Goal: Task Accomplishment & Management: Manage account settings

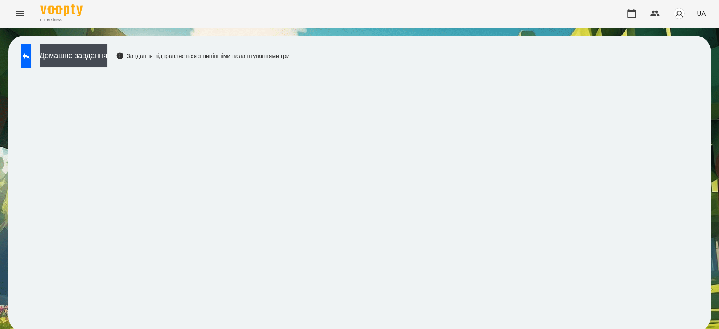
click at [24, 15] on icon "Menu" at bounding box center [20, 13] width 10 height 10
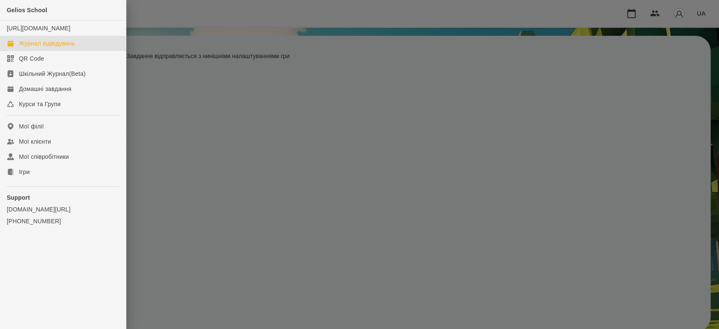
click at [52, 48] on div "Журнал відвідувань" at bounding box center [47, 43] width 56 height 8
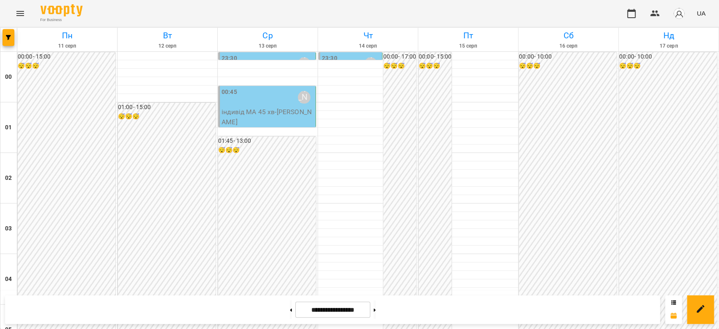
scroll to position [834, 0]
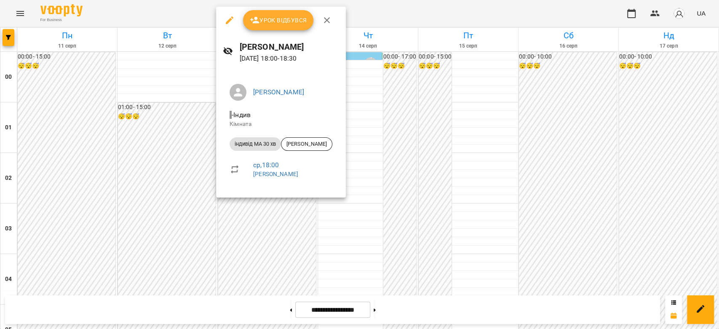
click at [280, 204] on div at bounding box center [359, 164] width 719 height 329
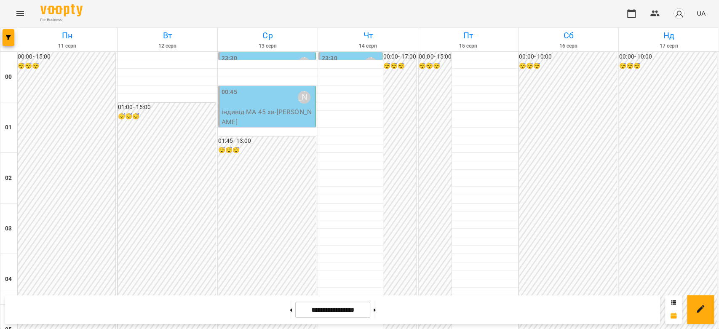
scroll to position [600, 0]
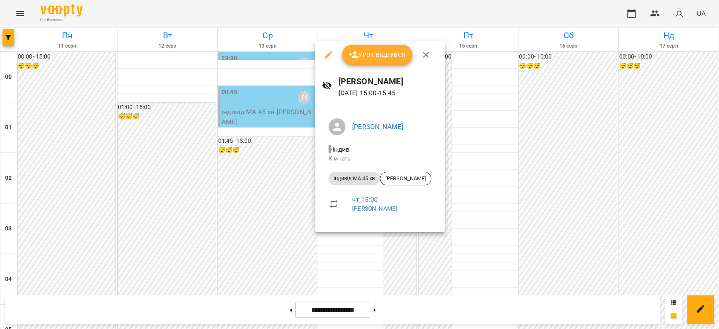
click at [274, 224] on div at bounding box center [359, 164] width 719 height 329
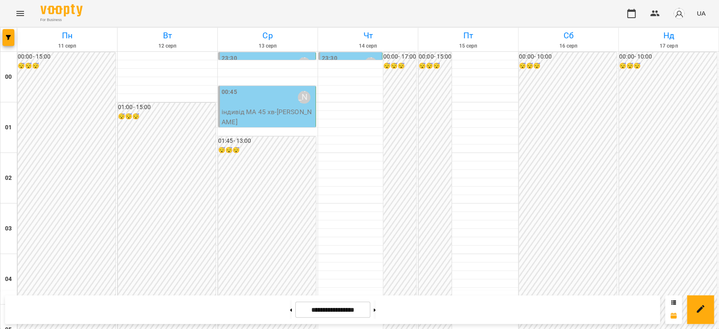
scroll to position [975, 0]
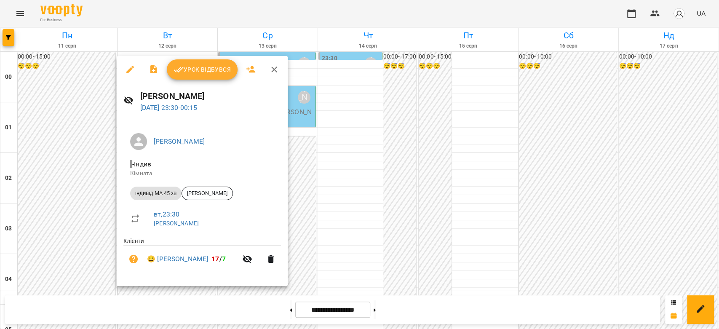
click at [206, 67] on span "Урок відбувся" at bounding box center [202, 69] width 57 height 10
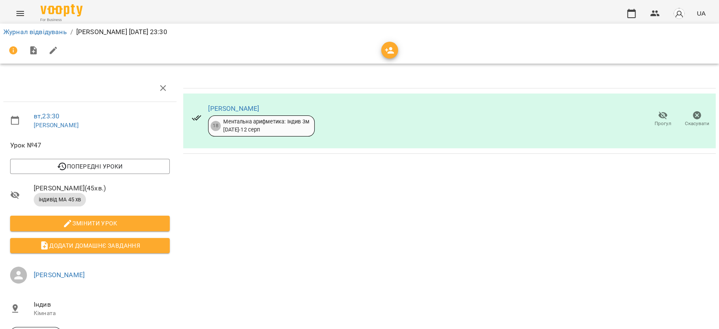
click at [658, 115] on icon "button" at bounding box center [663, 115] width 10 height 10
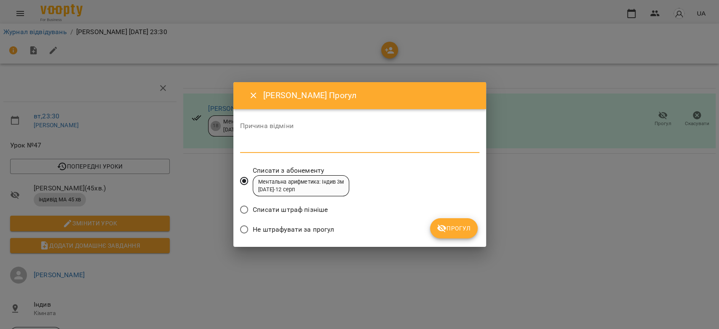
click at [408, 142] on textarea at bounding box center [359, 146] width 239 height 8
click at [442, 220] on button "Прогул" at bounding box center [454, 228] width 48 height 20
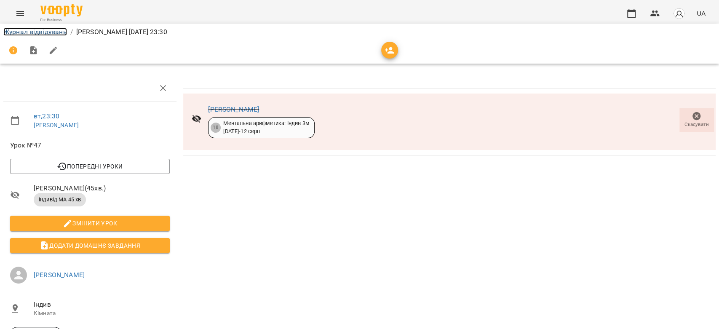
click at [58, 30] on link "Журнал відвідувань" at bounding box center [35, 32] width 64 height 8
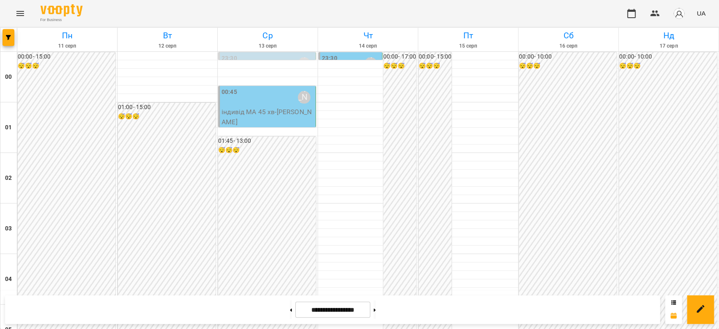
click at [289, 113] on p "індивід МА 45 хв - Ващук Матей" at bounding box center [268, 117] width 92 height 20
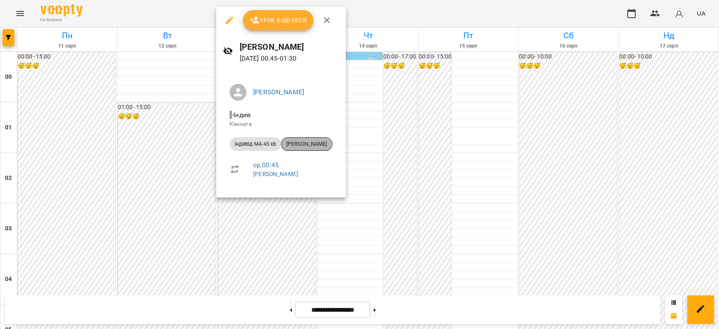
click at [316, 142] on span "[PERSON_NAME]" at bounding box center [307, 144] width 51 height 8
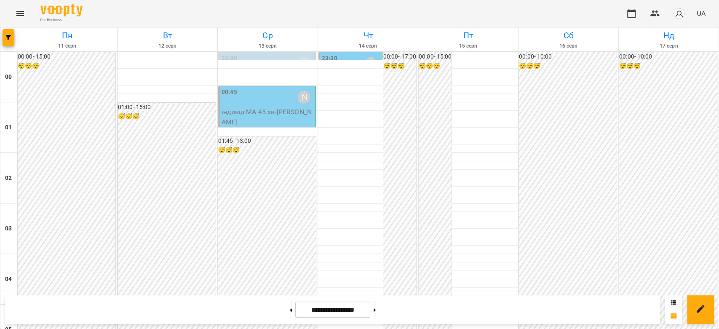
scroll to position [927, 0]
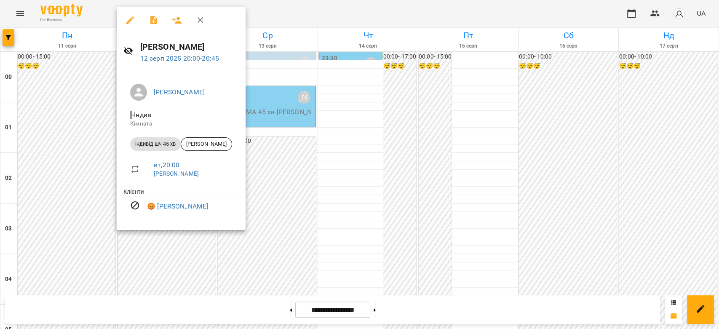
click at [341, 164] on div at bounding box center [359, 164] width 719 height 329
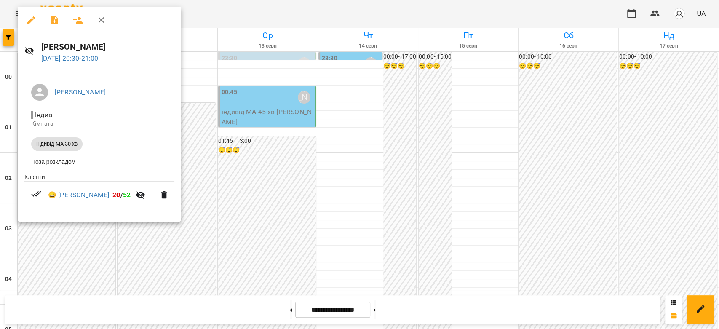
click at [279, 178] on div at bounding box center [359, 164] width 719 height 329
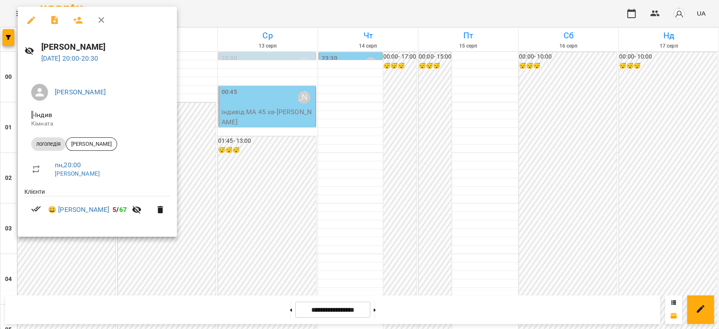
click at [275, 164] on div at bounding box center [359, 164] width 719 height 329
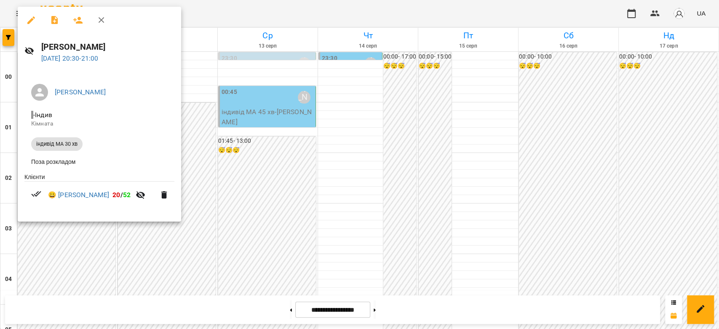
click at [325, 174] on div at bounding box center [359, 164] width 719 height 329
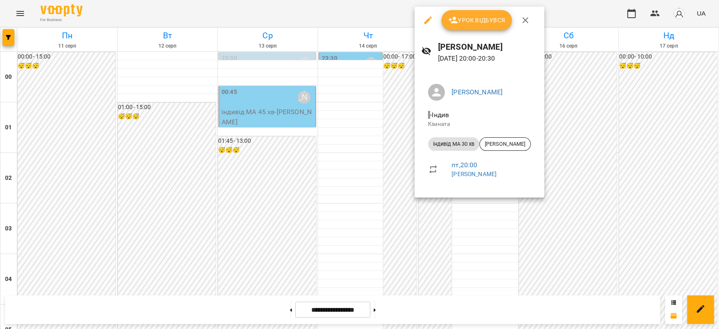
click at [385, 159] on div at bounding box center [359, 164] width 719 height 329
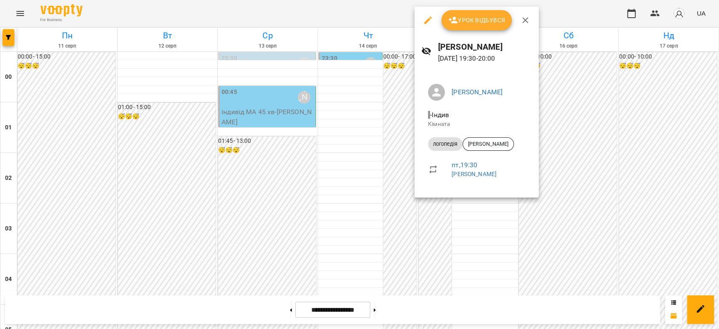
click at [380, 145] on div at bounding box center [359, 164] width 719 height 329
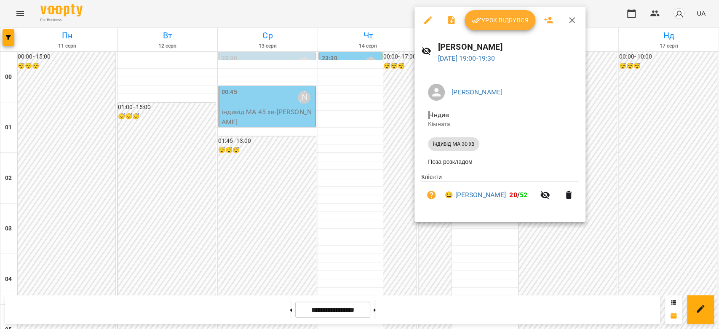
click at [384, 134] on div at bounding box center [359, 164] width 719 height 329
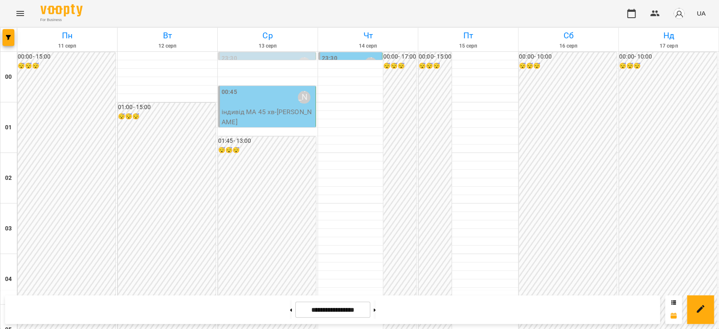
scroll to position [834, 0]
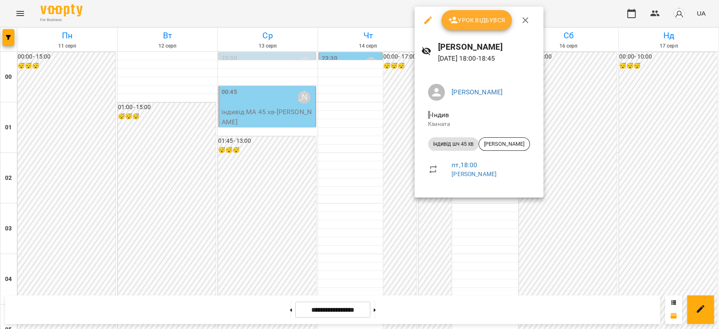
click at [385, 161] on div at bounding box center [359, 164] width 719 height 329
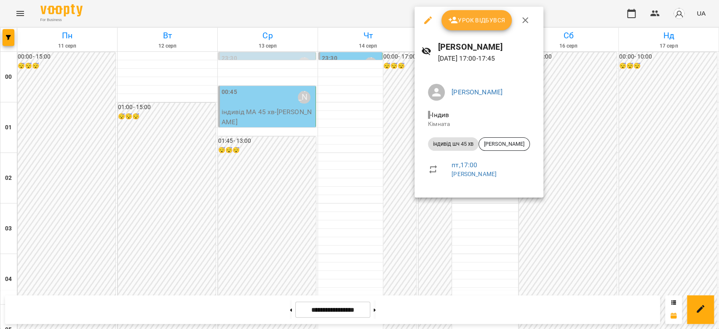
click at [363, 153] on div at bounding box center [359, 164] width 719 height 329
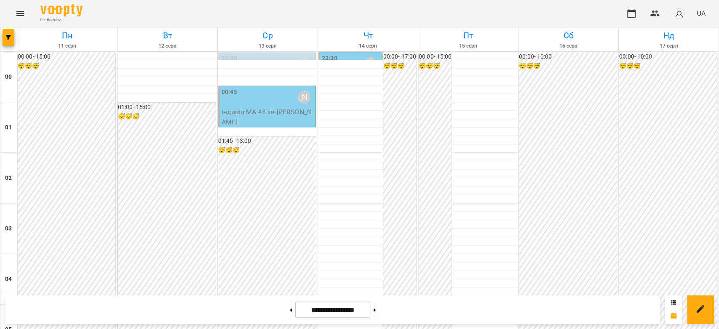
scroll to position [740, 0]
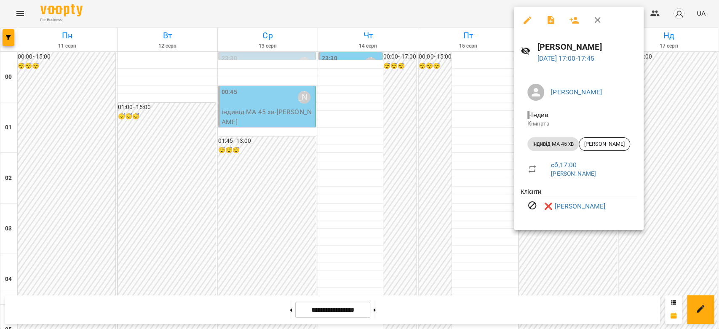
click at [411, 189] on div at bounding box center [359, 164] width 719 height 329
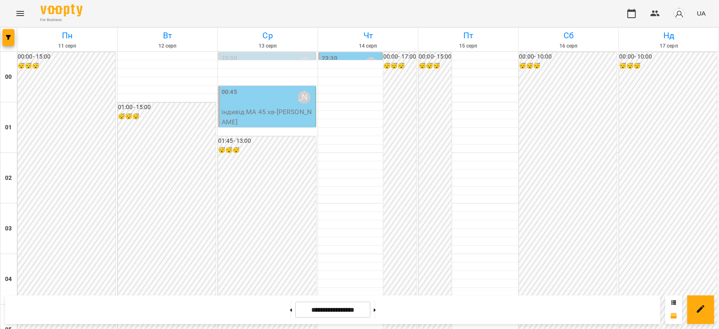
scroll to position [553, 0]
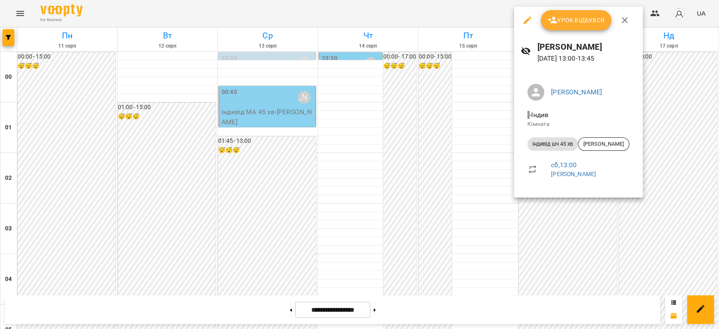
click at [479, 179] on div at bounding box center [359, 164] width 719 height 329
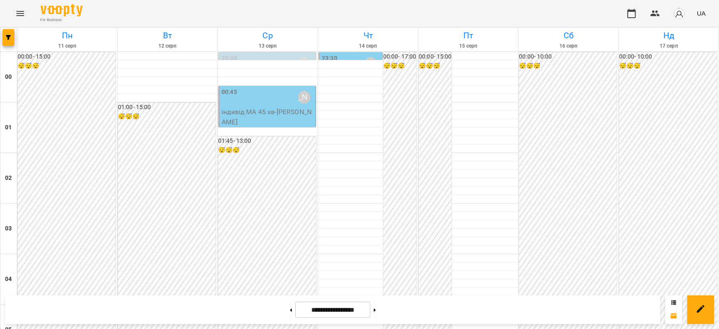
scroll to position [459, 0]
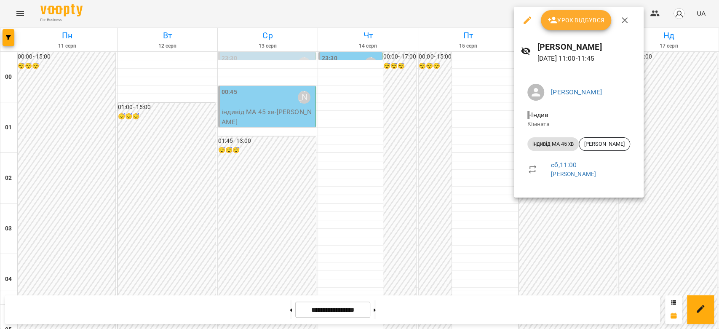
click at [446, 162] on div at bounding box center [359, 164] width 719 height 329
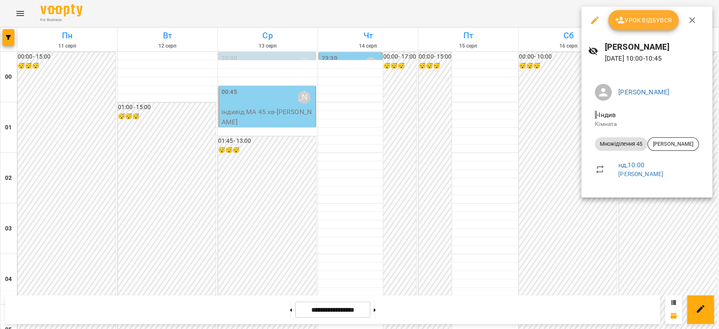
click at [513, 134] on div at bounding box center [359, 164] width 719 height 329
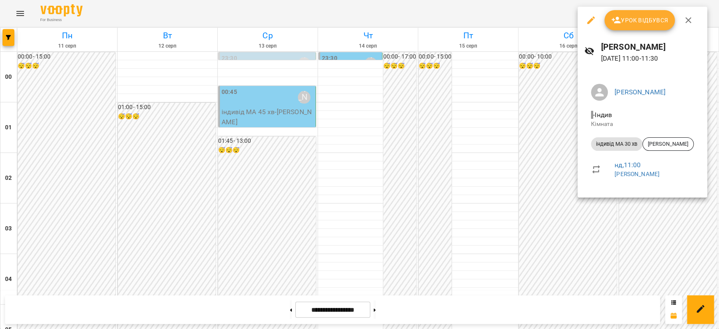
click at [536, 156] on div at bounding box center [359, 164] width 719 height 329
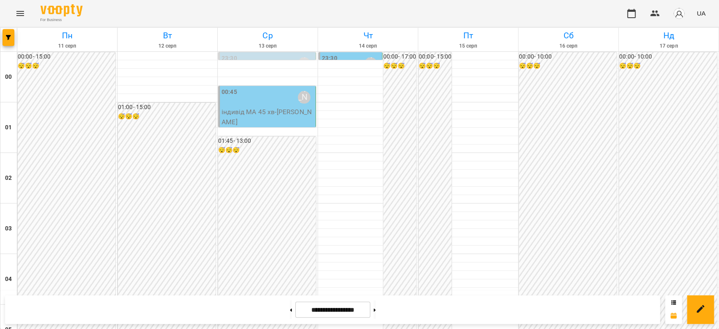
scroll to position [693, 0]
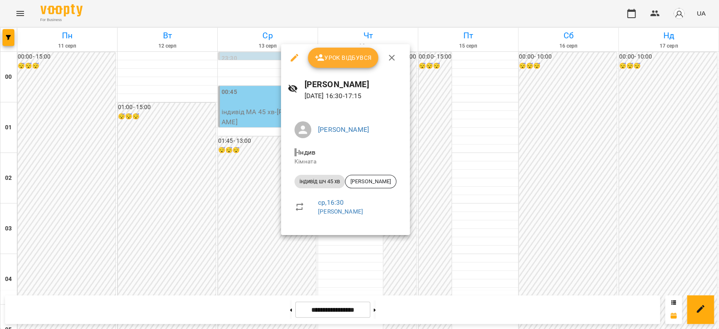
click at [257, 204] on div at bounding box center [359, 164] width 719 height 329
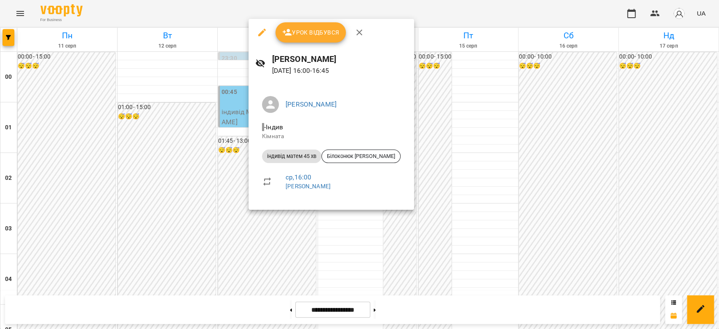
click at [234, 189] on div at bounding box center [359, 164] width 719 height 329
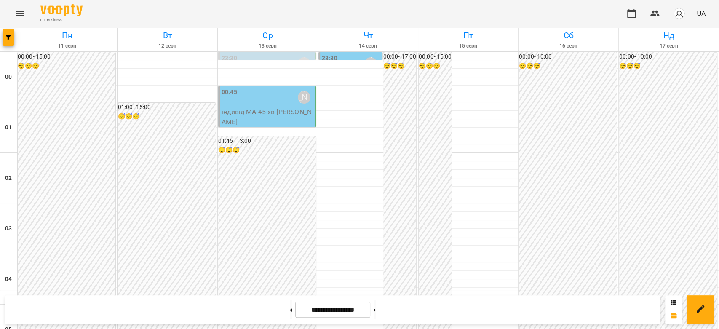
scroll to position [787, 0]
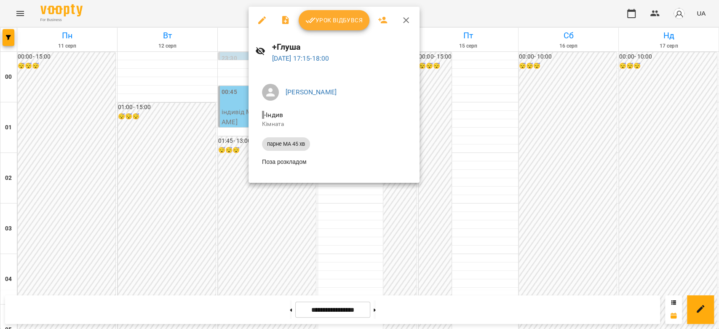
click at [399, 239] on div at bounding box center [359, 164] width 719 height 329
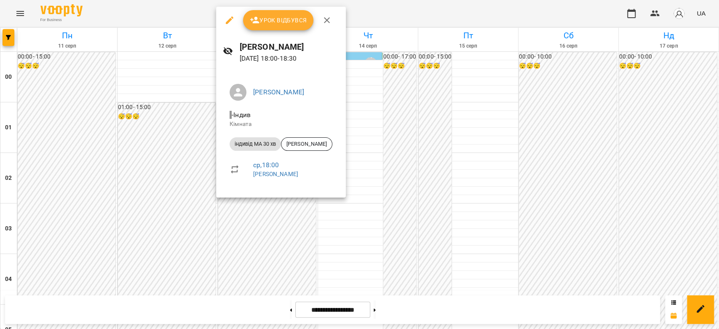
click at [234, 238] on div at bounding box center [359, 164] width 719 height 329
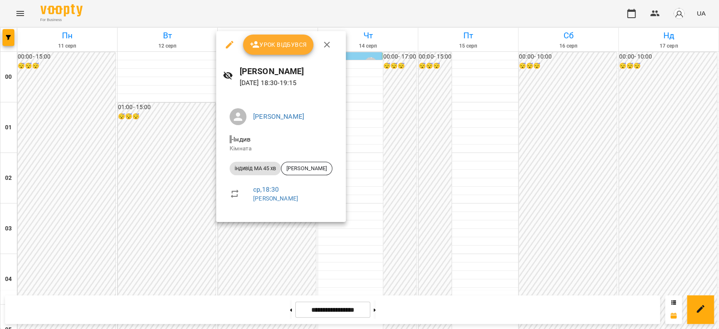
click at [244, 271] on div at bounding box center [359, 164] width 719 height 329
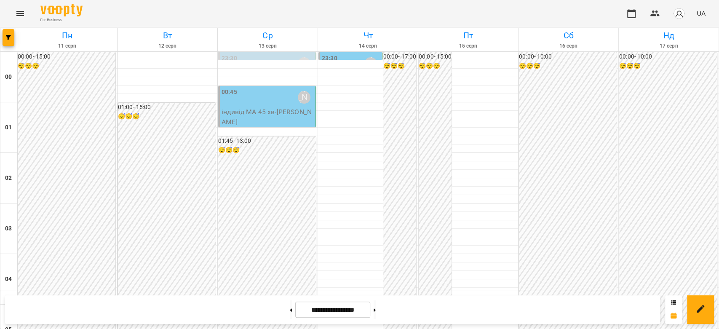
scroll to position [975, 0]
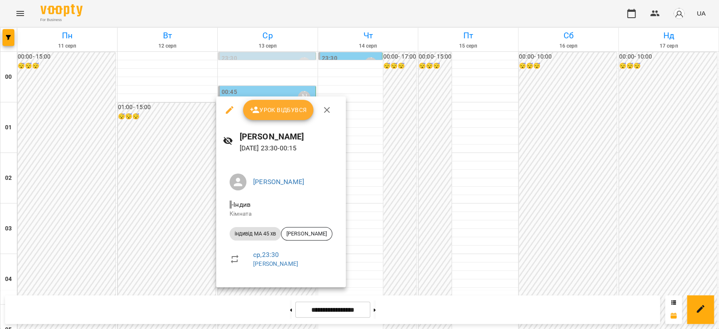
click at [418, 216] on div at bounding box center [359, 164] width 719 height 329
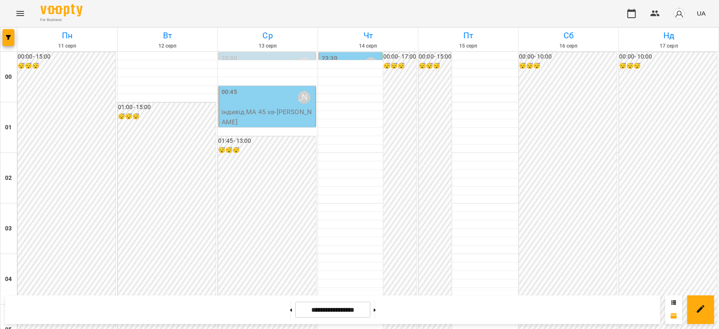
scroll to position [881, 0]
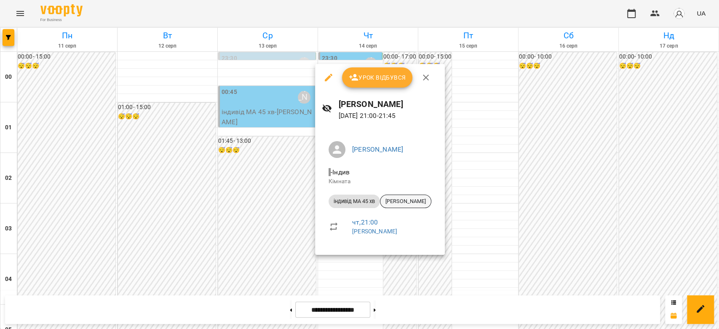
click at [419, 195] on div "[PERSON_NAME]" at bounding box center [405, 201] width 51 height 13
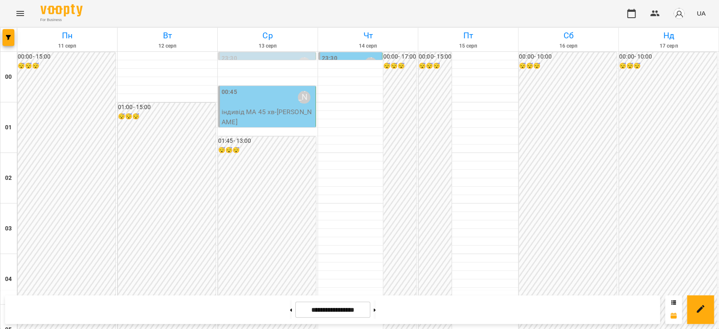
scroll to position [749, 0]
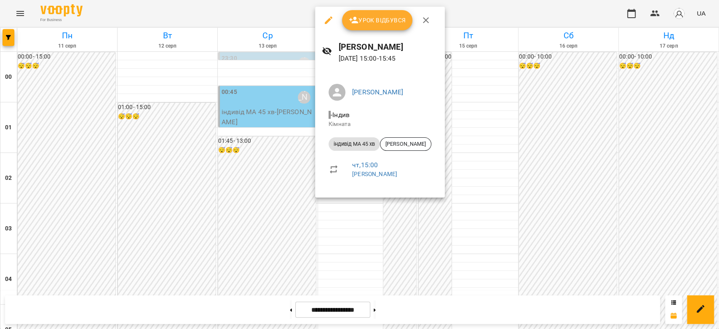
drag, startPoint x: 397, startPoint y: 137, endPoint x: 400, endPoint y: 141, distance: 5.1
click at [397, 137] on li "індивід МА 45 хв Богдан Логвін" at bounding box center [380, 144] width 116 height 20
click at [405, 148] on div "[PERSON_NAME]" at bounding box center [405, 143] width 51 height 13
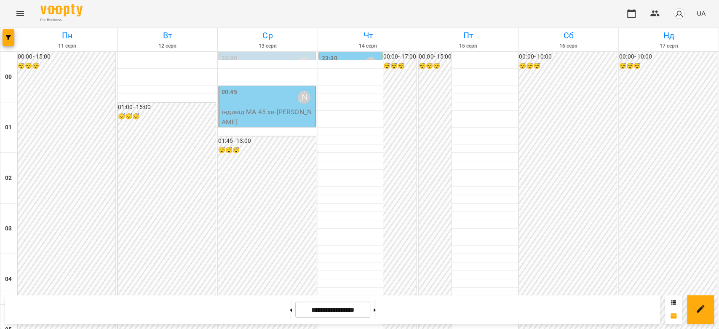
scroll to position [421, 0]
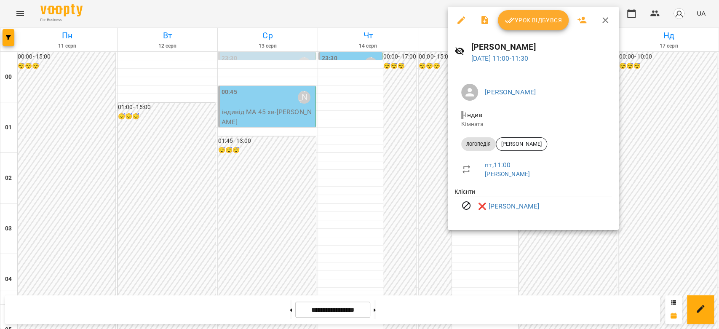
click at [382, 183] on div at bounding box center [359, 164] width 719 height 329
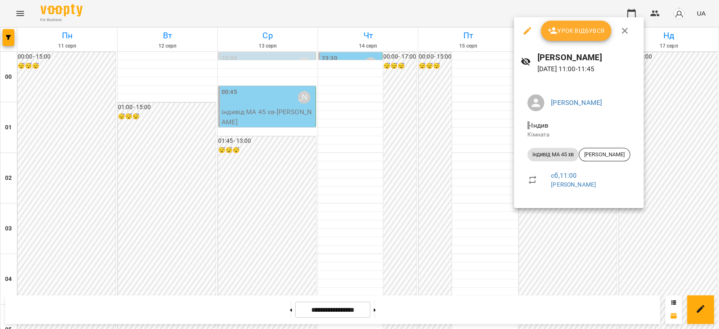
click at [470, 199] on div at bounding box center [359, 164] width 719 height 329
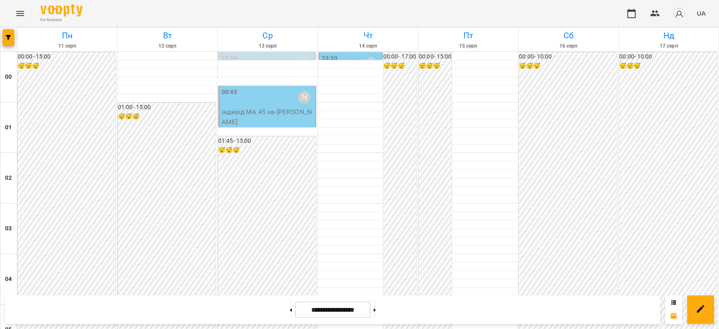
scroll to position [975, 0]
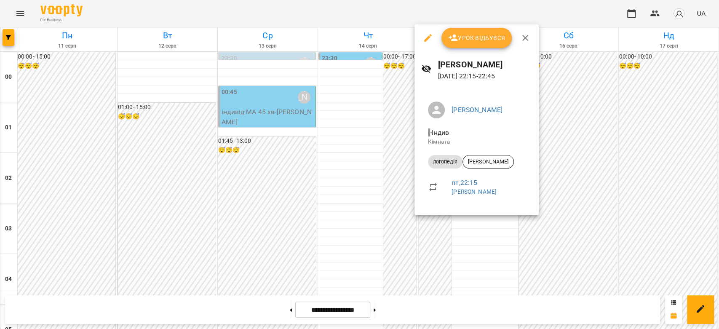
click at [399, 198] on div at bounding box center [359, 164] width 719 height 329
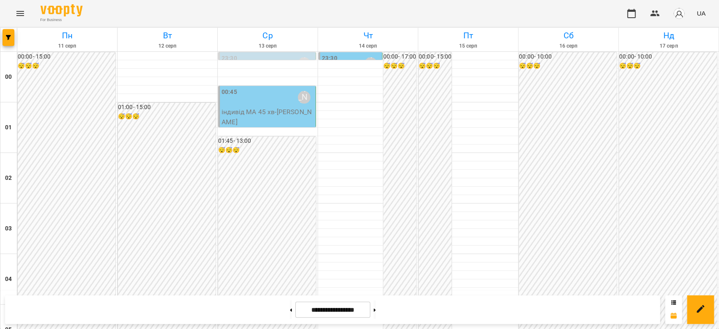
scroll to position [693, 0]
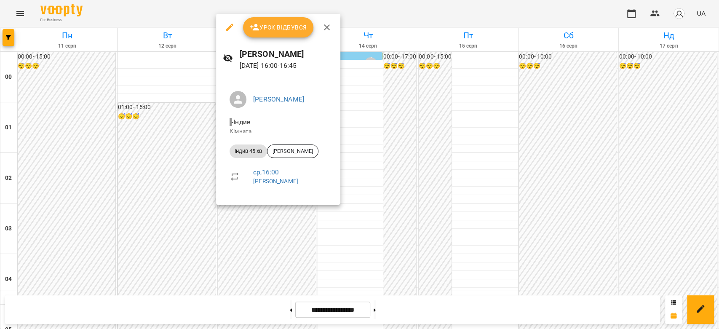
click at [395, 141] on div at bounding box center [359, 164] width 719 height 329
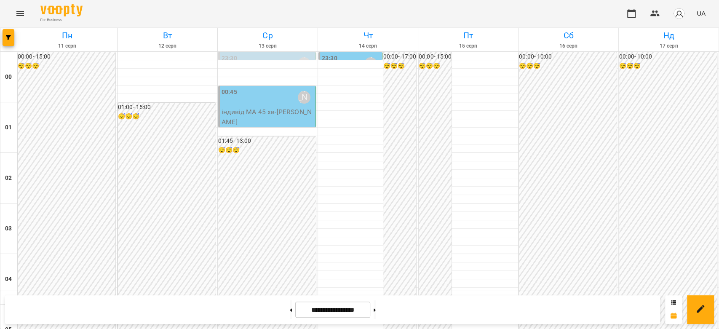
scroll to position [740, 0]
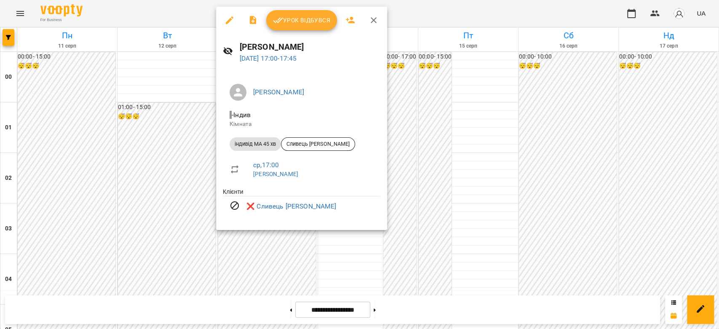
click at [403, 157] on div at bounding box center [359, 164] width 719 height 329
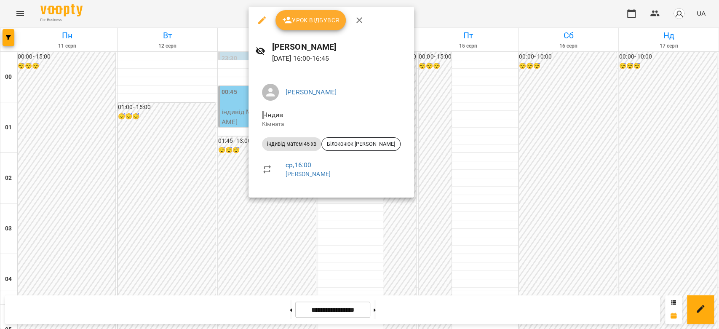
click at [470, 123] on div at bounding box center [359, 164] width 719 height 329
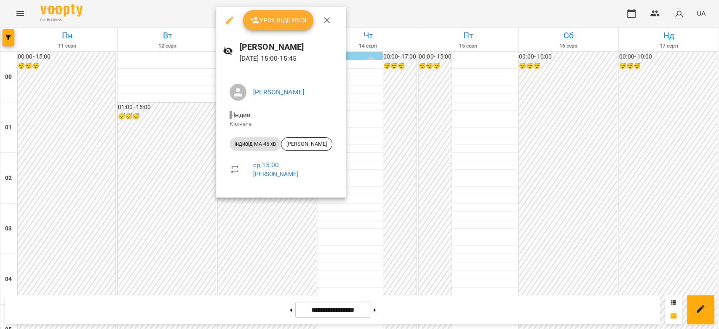
click at [451, 100] on div at bounding box center [359, 164] width 719 height 329
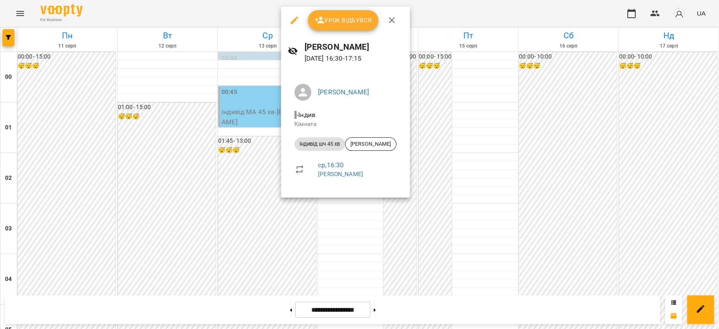
click at [462, 118] on div at bounding box center [359, 164] width 719 height 329
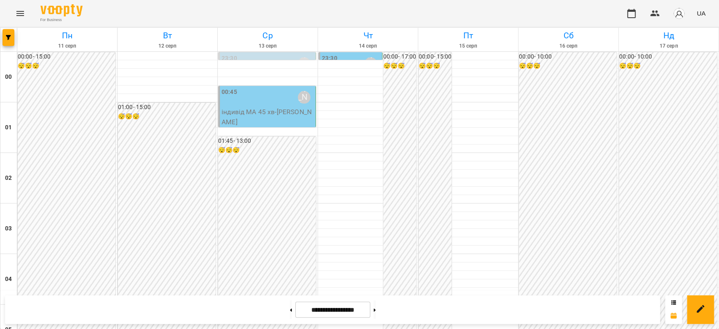
scroll to position [834, 0]
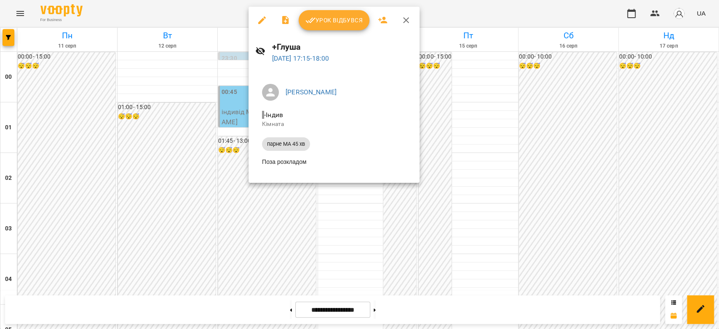
click at [480, 115] on div at bounding box center [359, 164] width 719 height 329
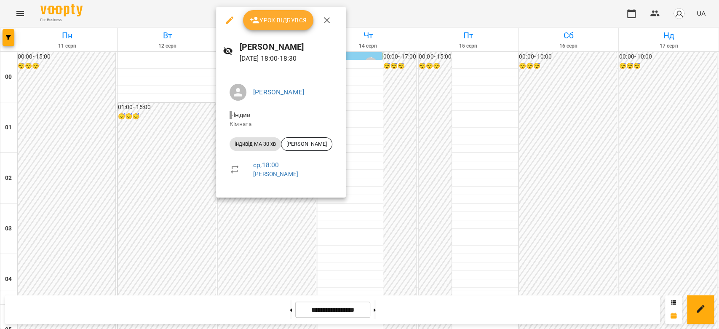
click at [474, 129] on div at bounding box center [359, 164] width 719 height 329
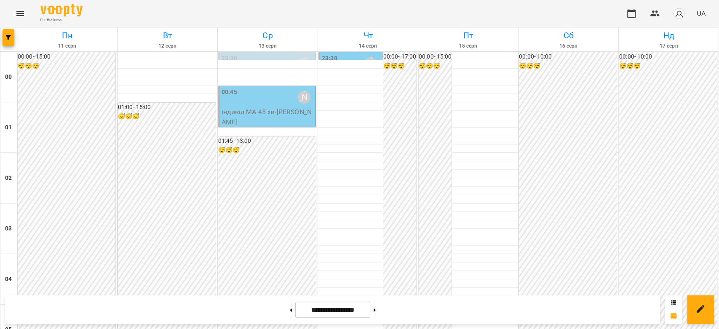
scroll to position [740, 0]
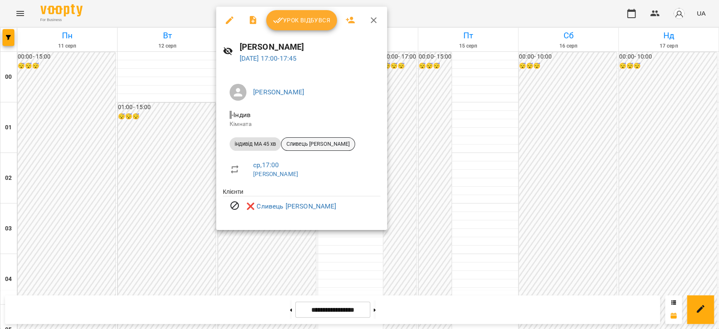
click at [303, 148] on span "Сливець [PERSON_NAME]" at bounding box center [318, 144] width 73 height 8
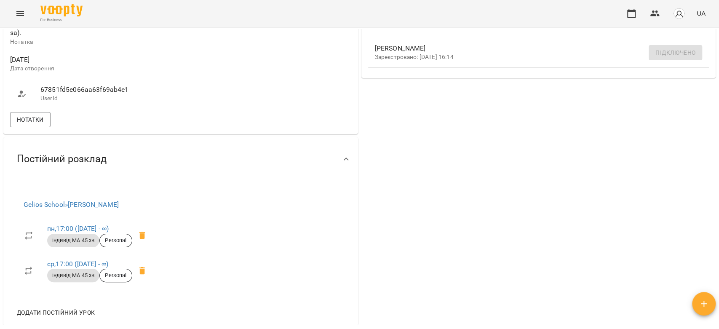
scroll to position [324, 0]
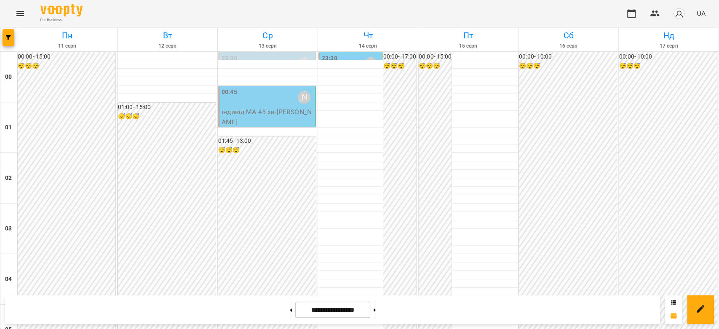
scroll to position [843, 0]
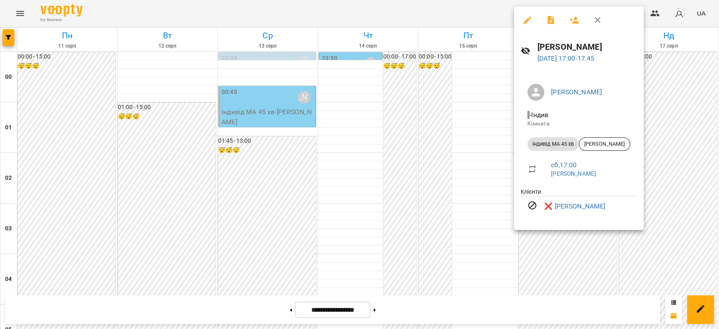
click at [484, 122] on div at bounding box center [359, 164] width 719 height 329
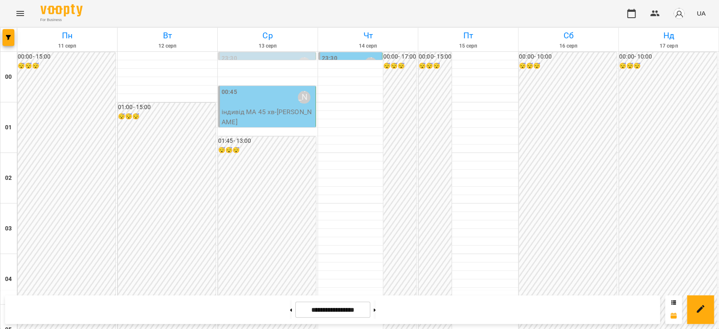
scroll to position [412, 0]
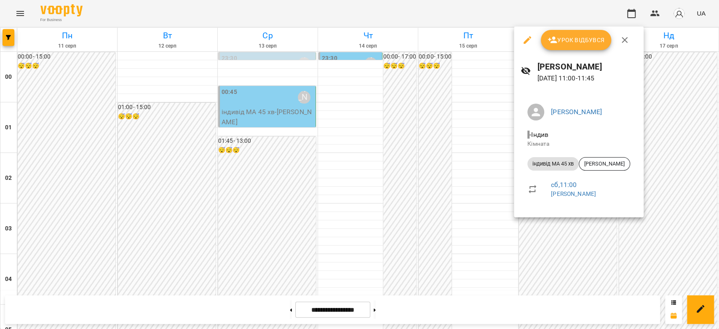
click at [438, 167] on div at bounding box center [359, 164] width 719 height 329
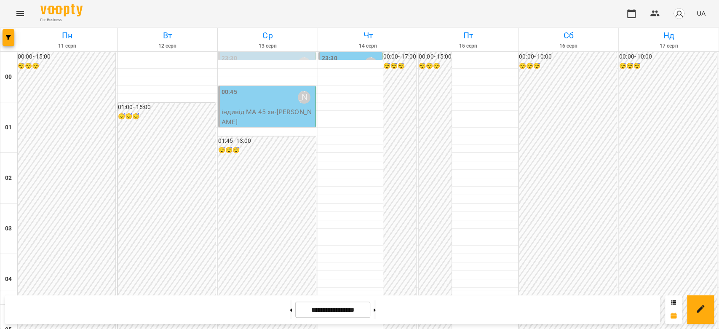
scroll to position [553, 0]
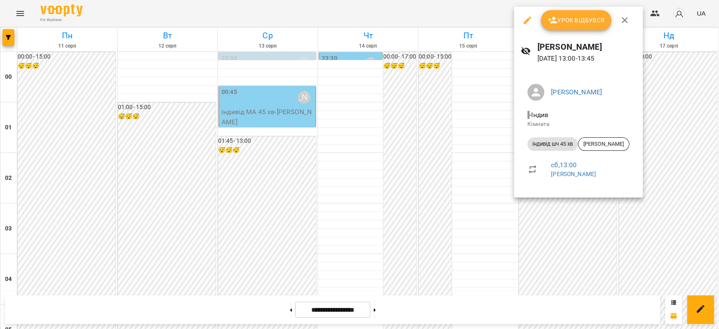
click at [461, 170] on div at bounding box center [359, 164] width 719 height 329
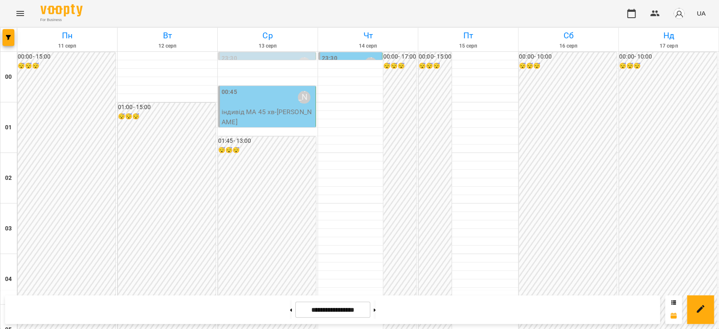
scroll to position [740, 0]
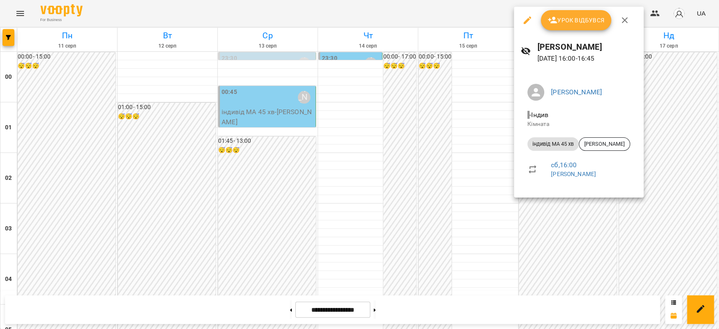
click at [490, 158] on div at bounding box center [359, 164] width 719 height 329
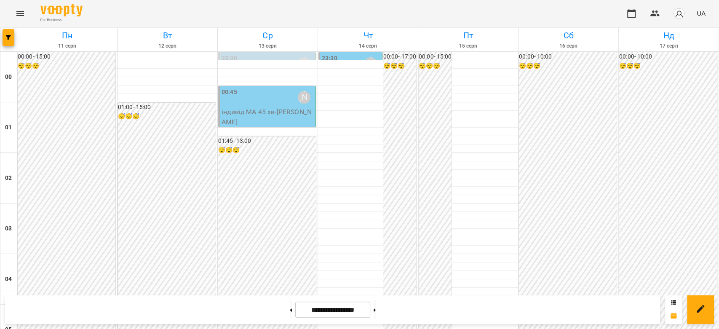
scroll to position [927, 0]
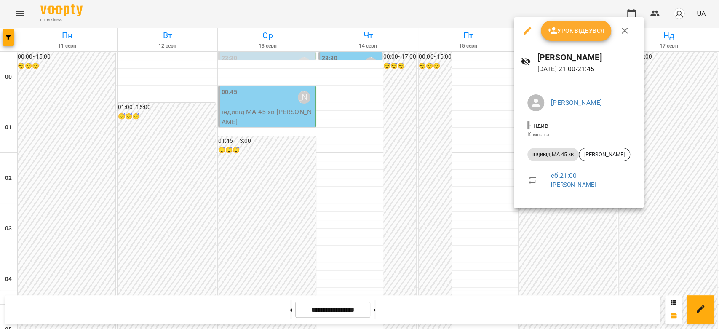
click at [481, 191] on div at bounding box center [359, 164] width 719 height 329
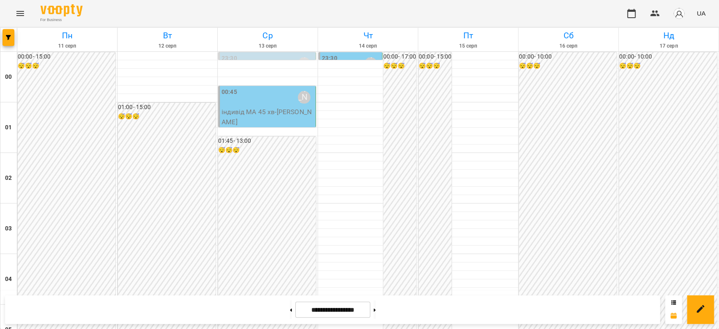
scroll to position [975, 0]
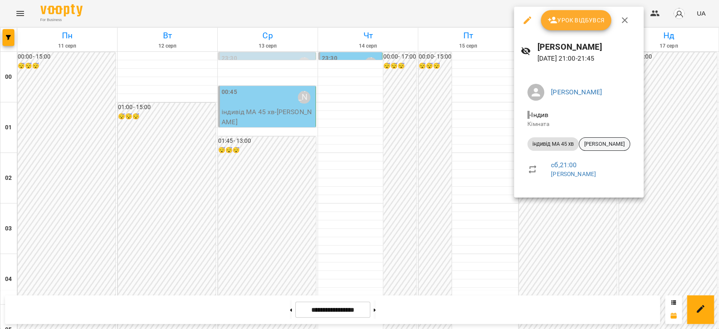
click at [602, 144] on span "[PERSON_NAME]" at bounding box center [605, 144] width 51 height 8
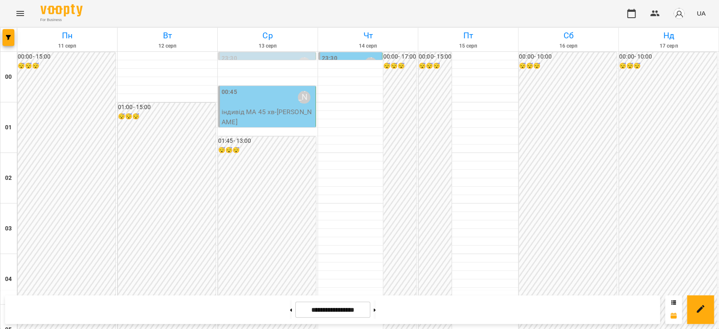
scroll to position [937, 0]
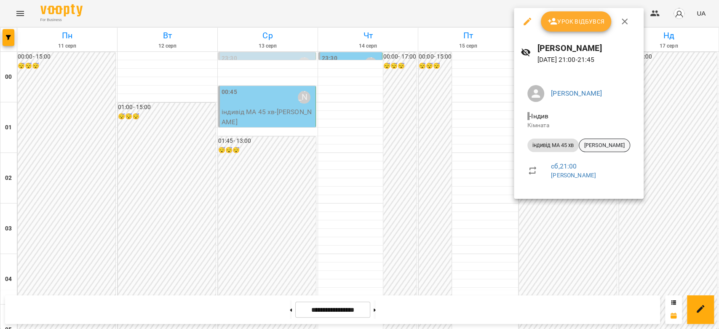
click at [604, 148] on span "[PERSON_NAME]" at bounding box center [605, 146] width 51 height 8
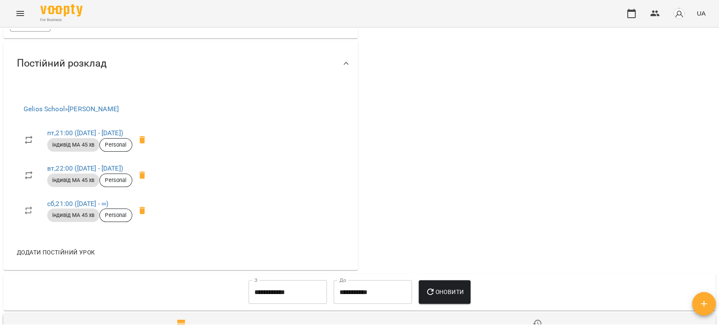
scroll to position [281, 0]
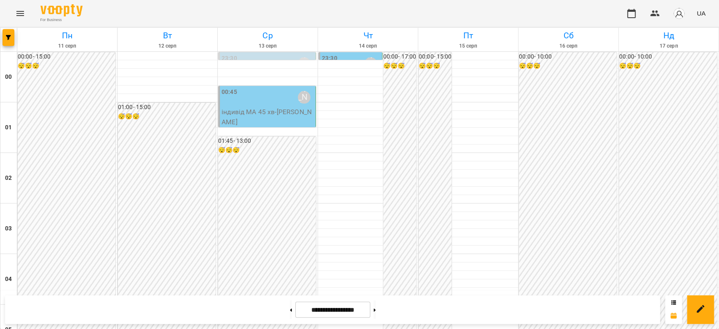
scroll to position [412, 0]
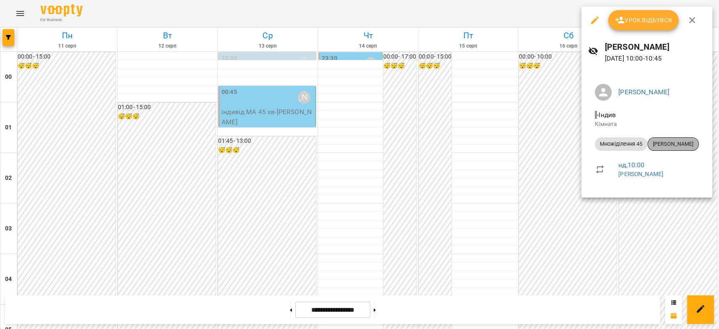
click at [666, 145] on span "[PERSON_NAME]" at bounding box center [673, 144] width 51 height 8
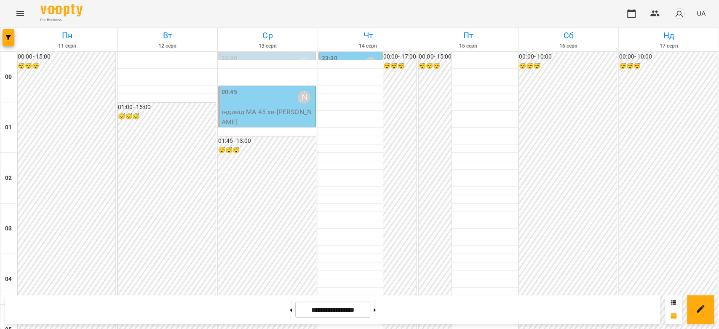
scroll to position [421, 0]
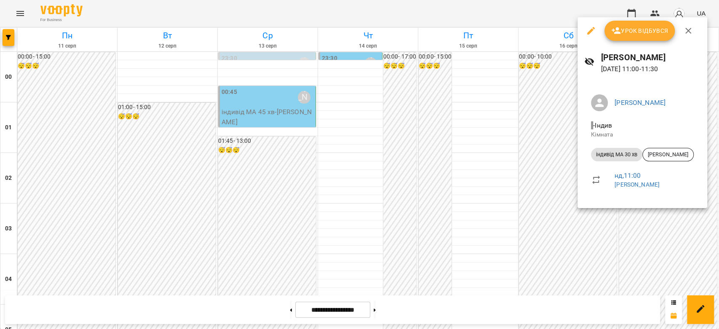
click at [459, 194] on div at bounding box center [359, 164] width 719 height 329
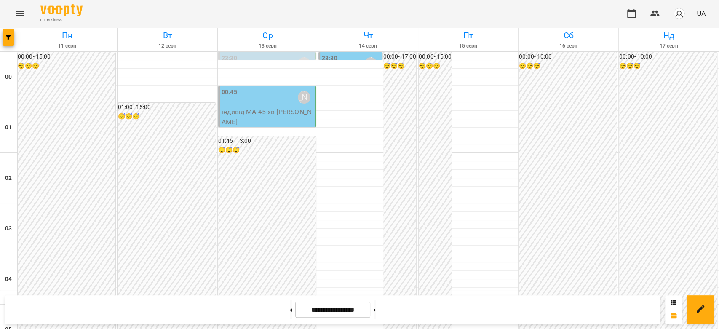
scroll to position [609, 0]
click at [376, 311] on button at bounding box center [375, 310] width 2 height 19
type input "**********"
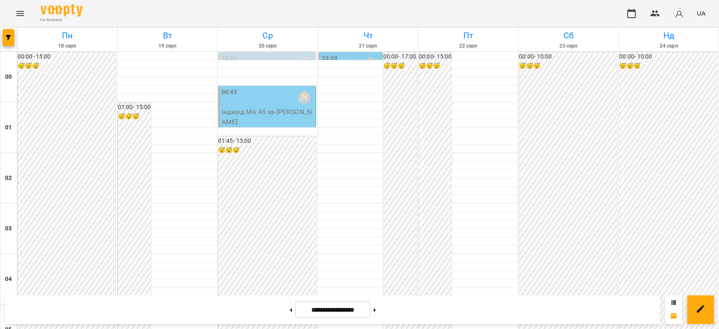
scroll to position [468, 0]
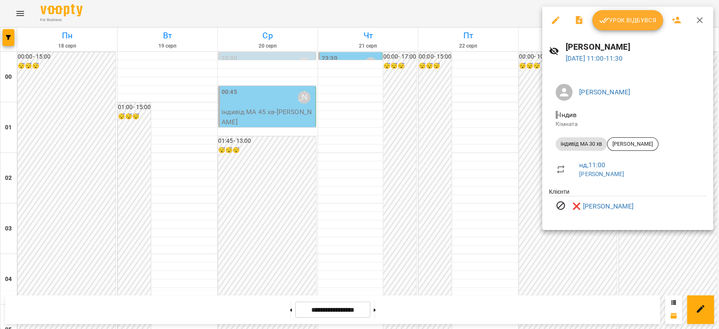
click at [483, 131] on div at bounding box center [359, 164] width 719 height 329
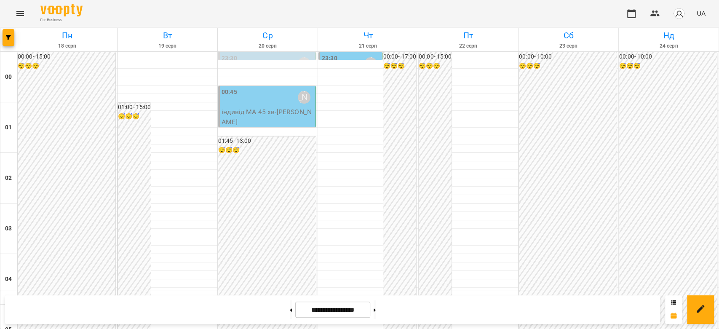
scroll to position [890, 0]
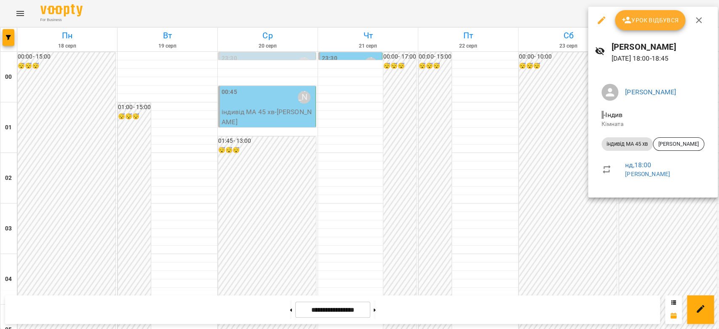
click at [490, 131] on div at bounding box center [359, 164] width 719 height 329
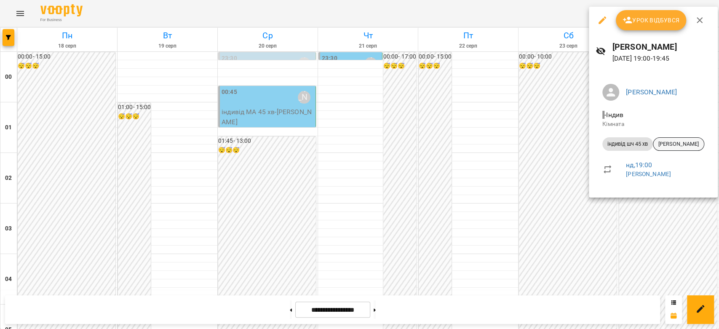
click at [668, 142] on span "[PERSON_NAME]" at bounding box center [679, 144] width 51 height 8
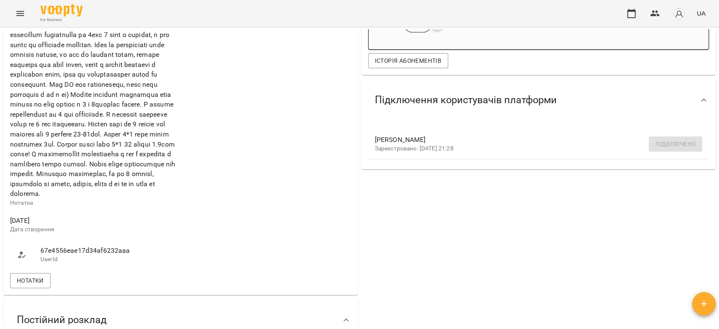
scroll to position [328, 0]
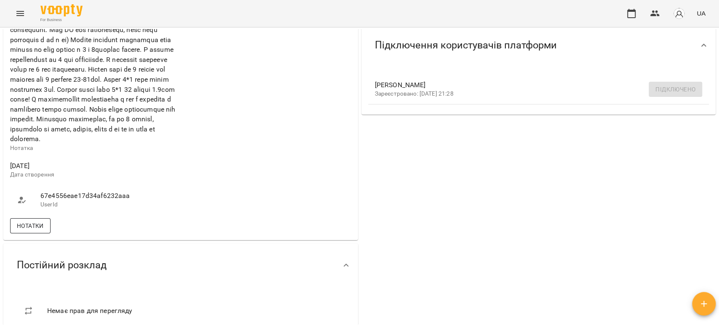
click at [40, 231] on span "Нотатки" at bounding box center [30, 226] width 27 height 10
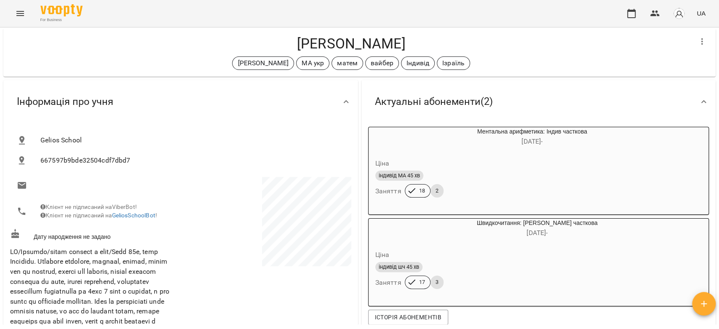
scroll to position [0, 0]
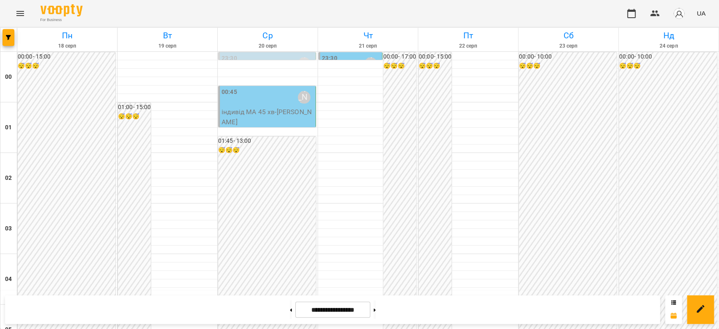
scroll to position [975, 0]
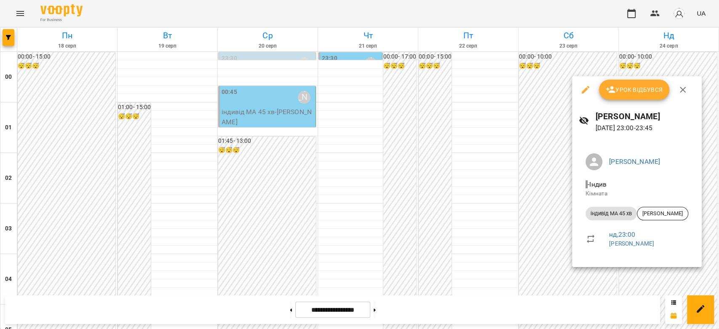
click at [522, 231] on div at bounding box center [359, 164] width 719 height 329
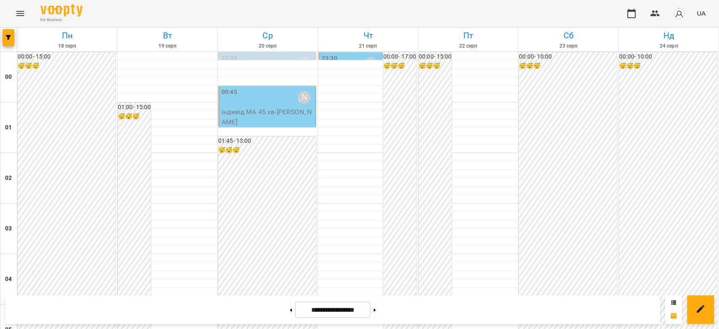
scroll to position [927, 0]
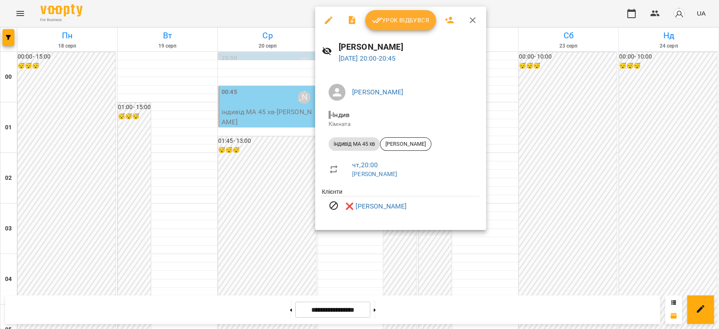
click at [252, 163] on div at bounding box center [359, 164] width 719 height 329
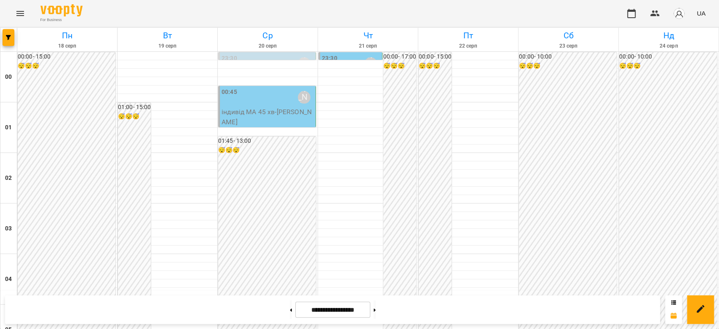
scroll to position [834, 0]
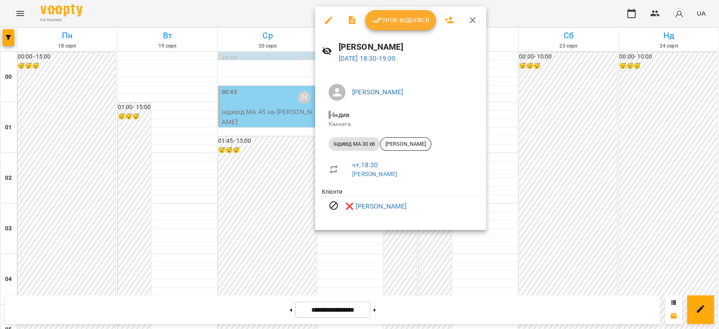
click at [250, 179] on div at bounding box center [359, 164] width 719 height 329
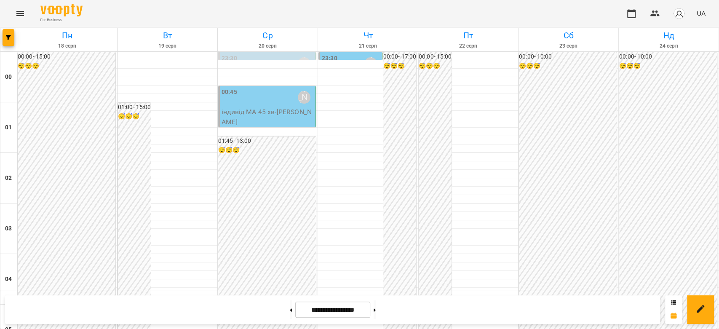
scroll to position [927, 0]
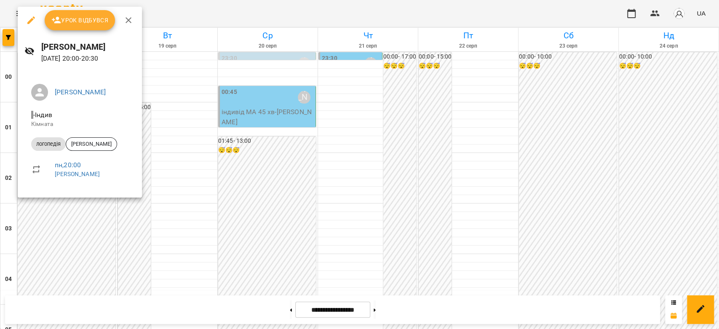
click at [243, 163] on div at bounding box center [359, 164] width 719 height 329
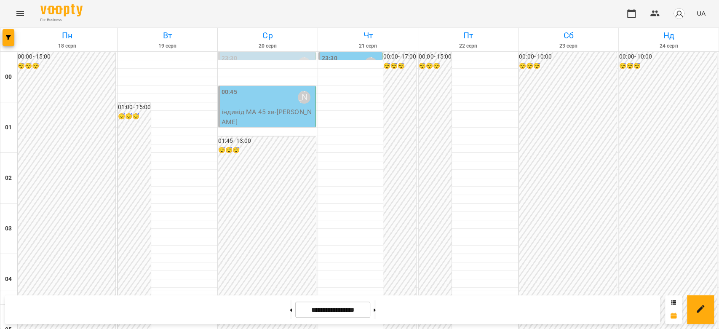
scroll to position [787, 0]
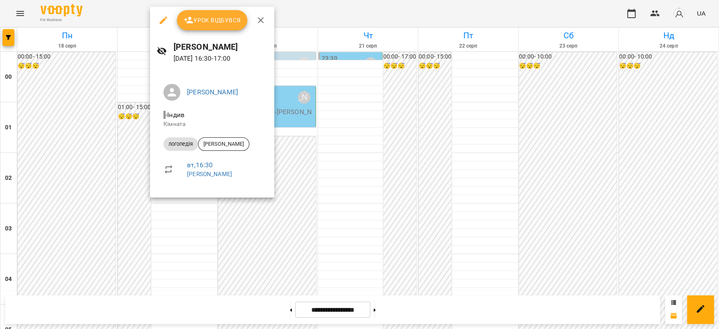
click at [132, 137] on div at bounding box center [359, 164] width 719 height 329
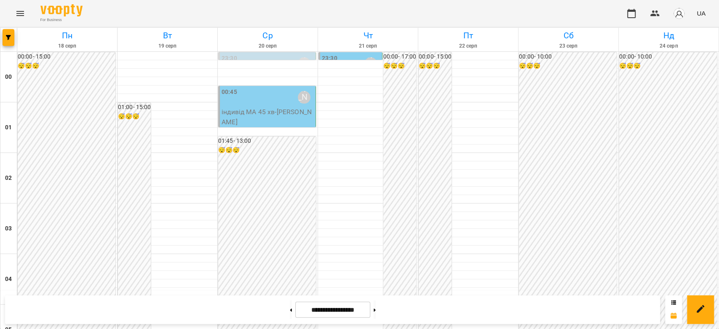
scroll to position [834, 0]
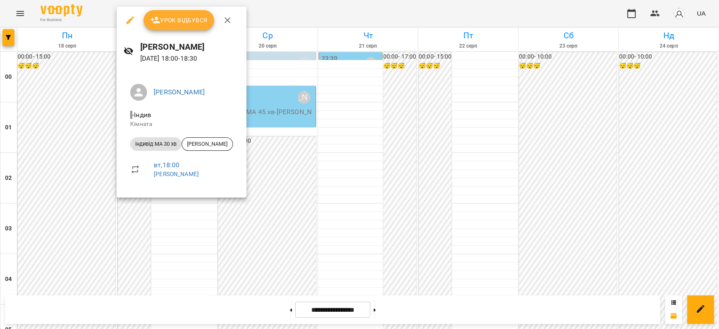
click at [97, 159] on div at bounding box center [359, 164] width 719 height 329
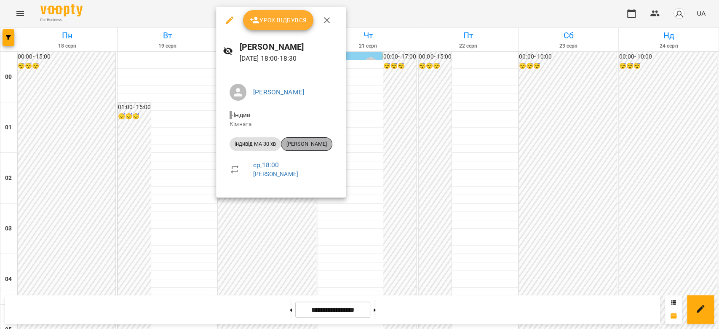
click at [320, 143] on span "[PERSON_NAME]" at bounding box center [307, 144] width 51 height 8
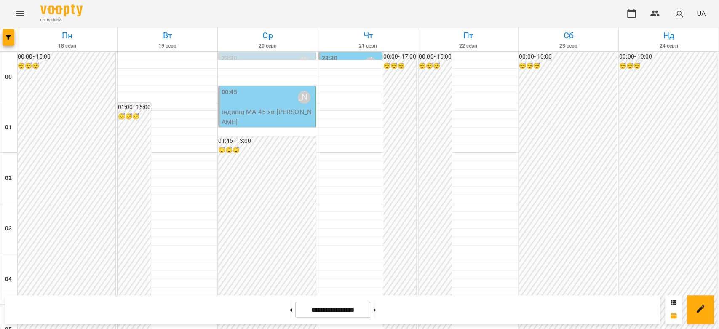
scroll to position [468, 0]
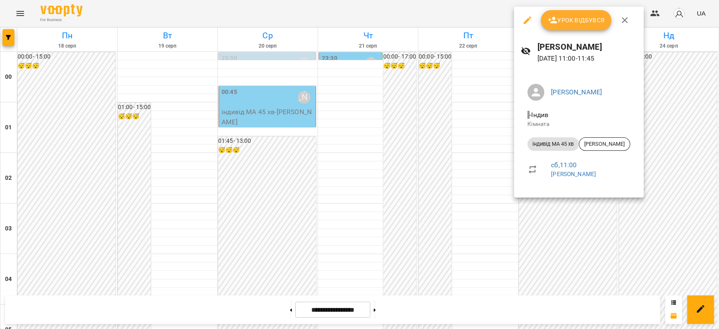
click at [440, 174] on div at bounding box center [359, 164] width 719 height 329
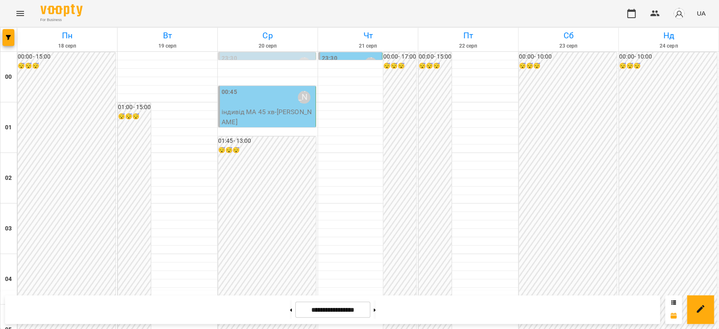
scroll to position [890, 0]
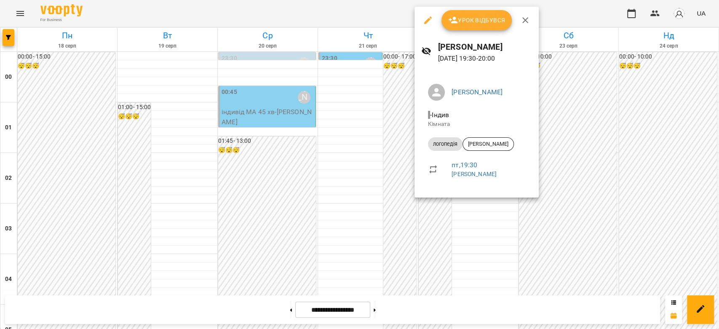
click at [372, 168] on div at bounding box center [359, 164] width 719 height 329
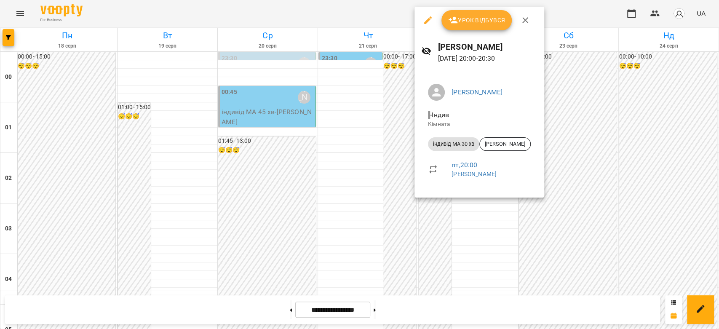
click at [366, 182] on div at bounding box center [359, 164] width 719 height 329
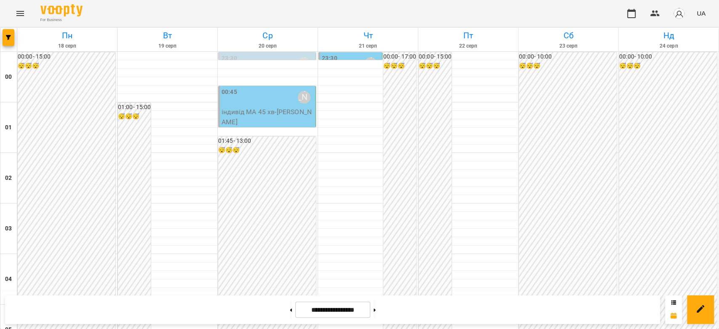
scroll to position [975, 0]
click at [290, 309] on button at bounding box center [291, 310] width 2 height 19
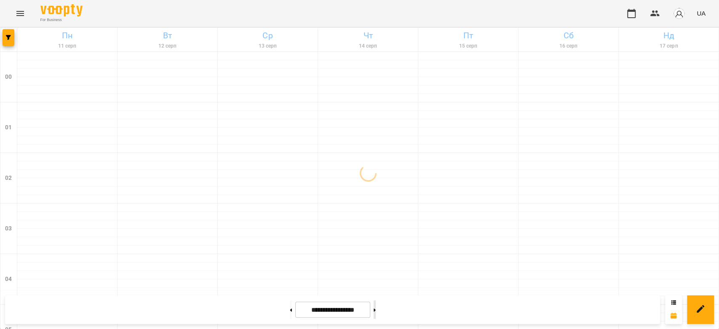
click at [376, 306] on button at bounding box center [375, 310] width 2 height 19
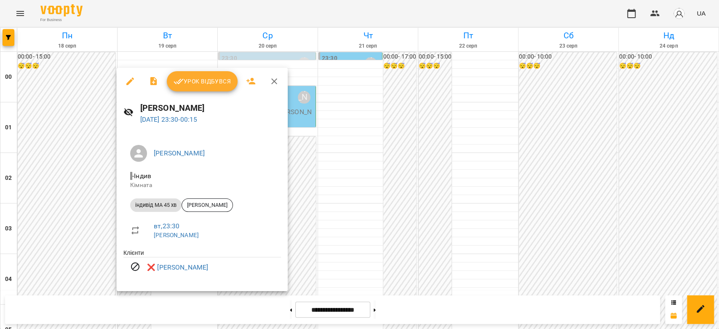
click at [327, 231] on div at bounding box center [359, 164] width 719 height 329
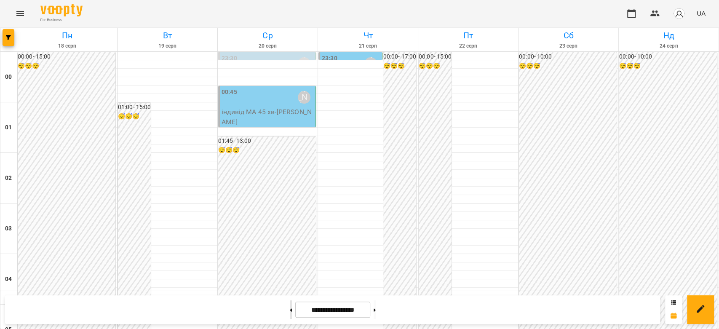
click at [290, 315] on button at bounding box center [291, 310] width 2 height 19
type input "**********"
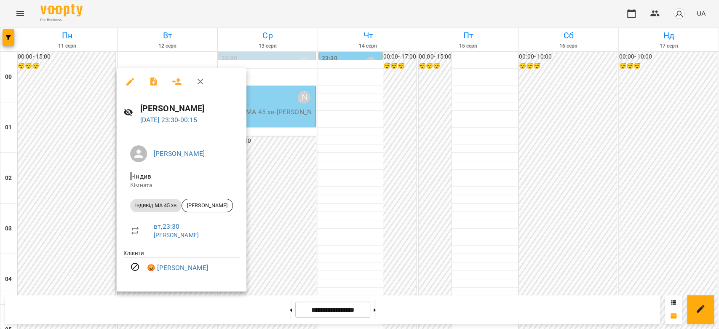
click at [311, 183] on div at bounding box center [359, 164] width 719 height 329
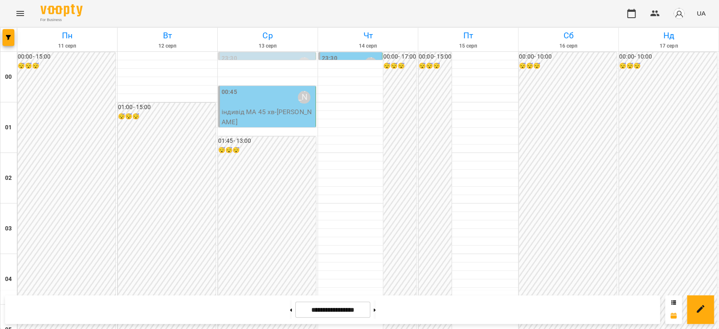
scroll to position [0, 0]
click at [253, 97] on div "00:45 Бондарєва Валерія" at bounding box center [268, 97] width 92 height 19
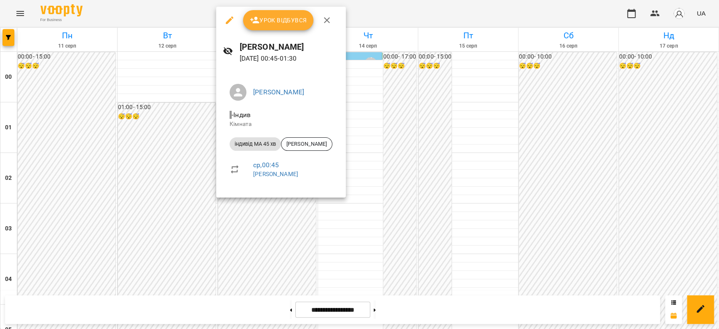
click at [223, 19] on button "button" at bounding box center [230, 20] width 20 height 20
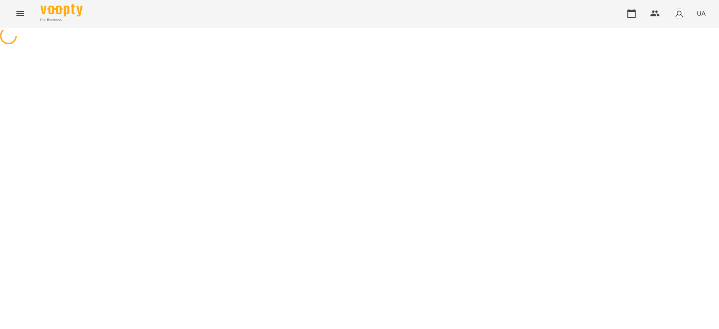
select select "**********"
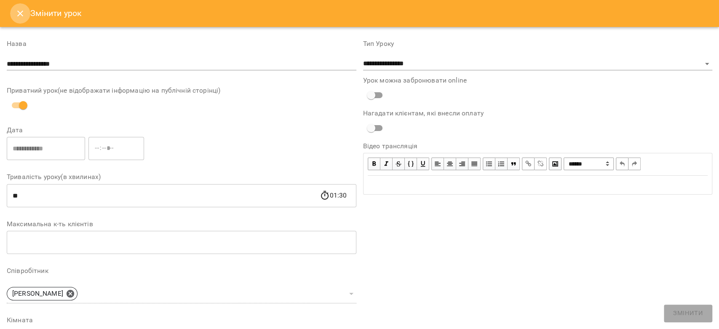
click at [21, 14] on icon "Close" at bounding box center [20, 14] width 6 height 6
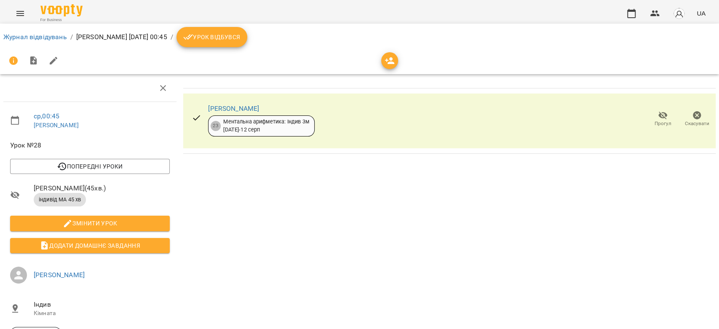
click at [247, 31] on button "Урок відбувся" at bounding box center [212, 37] width 71 height 20
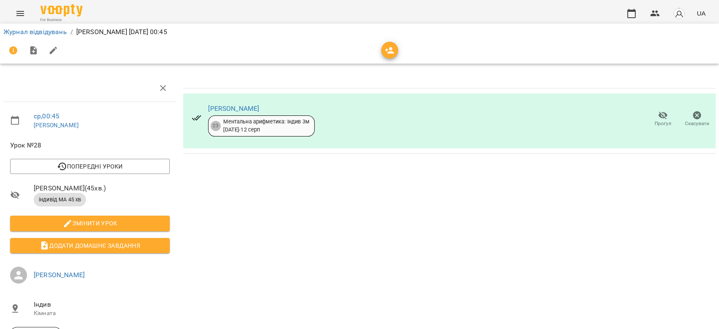
click at [658, 112] on icon "button" at bounding box center [663, 115] width 10 height 10
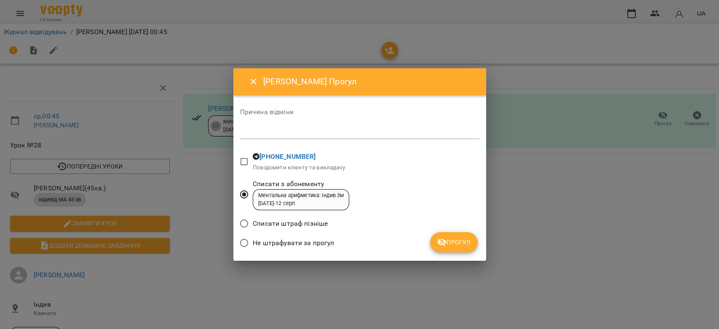
click at [339, 124] on div "Причина відміни *" at bounding box center [359, 126] width 239 height 34
click at [341, 132] on textarea at bounding box center [359, 132] width 239 height 8
click at [465, 245] on span "Прогул" at bounding box center [454, 242] width 34 height 10
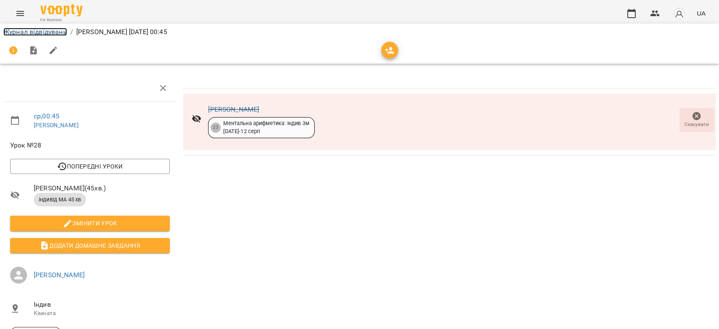
click at [27, 31] on link "Журнал відвідувань" at bounding box center [35, 32] width 64 height 8
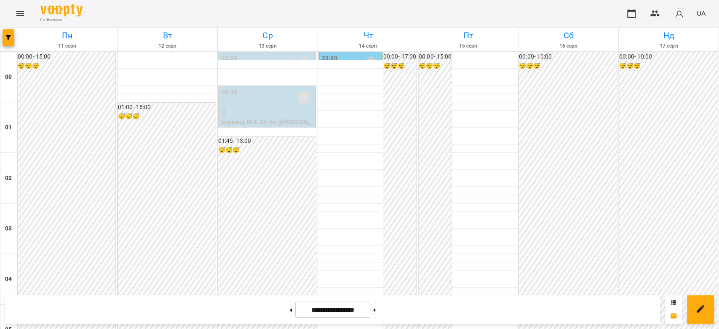
scroll to position [787, 0]
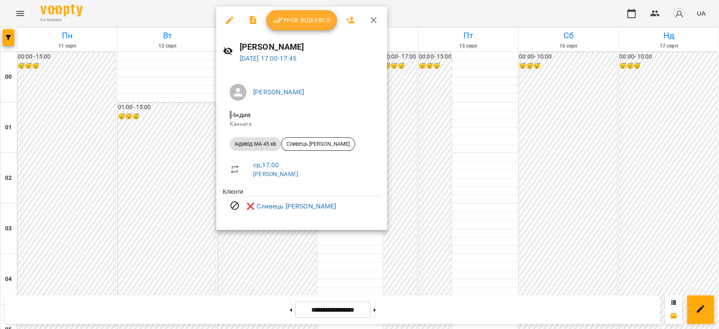
click at [442, 172] on div at bounding box center [359, 164] width 719 height 329
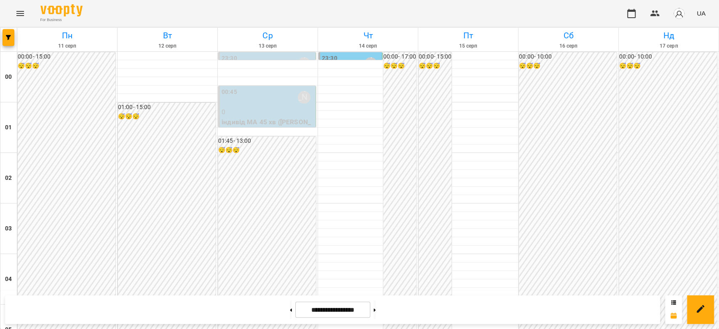
scroll to position [975, 0]
